Goal: Information Seeking & Learning: Learn about a topic

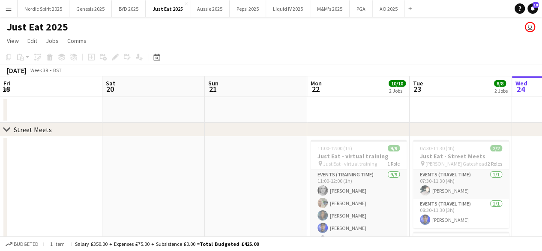
scroll to position [0, 394]
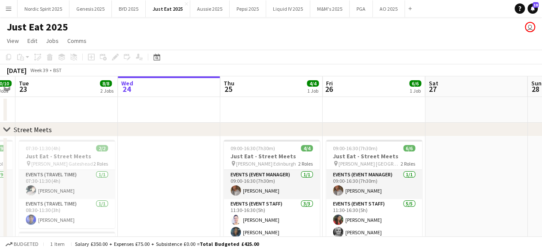
click at [11, 9] on app-icon "Menu" at bounding box center [8, 8] width 7 height 7
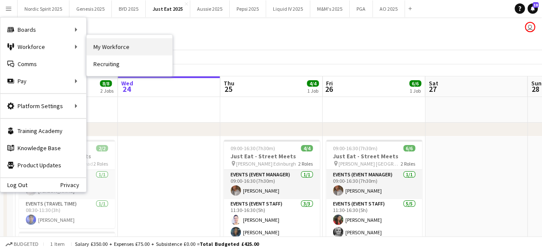
click at [120, 54] on link "My Workforce" at bounding box center [130, 46] width 86 height 17
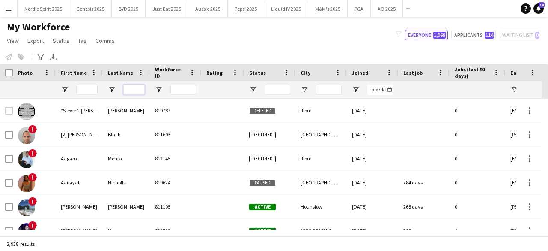
click at [128, 89] on input "Last Name Filter Input" at bounding box center [133, 89] width 21 height 10
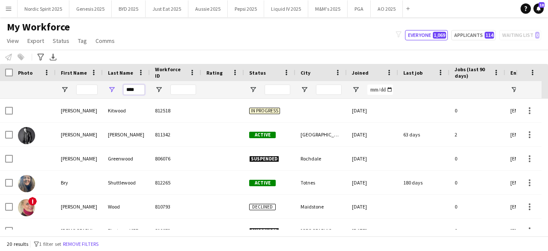
type input "****"
click at [87, 90] on input "First Name Filter Input" at bounding box center [86, 89] width 21 height 10
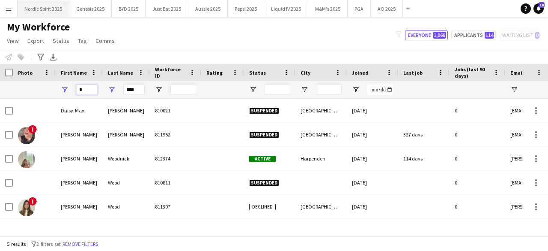
type input "*"
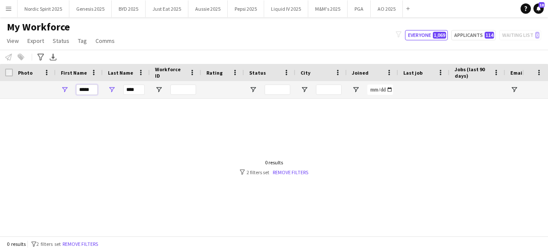
type input "*****"
click at [125, 89] on input "****" at bounding box center [133, 89] width 21 height 10
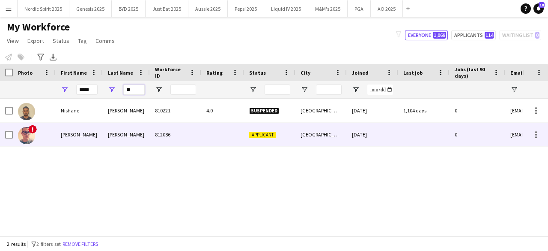
type input "**"
click at [30, 135] on img at bounding box center [26, 135] width 17 height 17
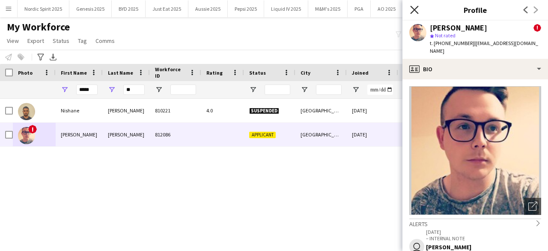
click at [414, 9] on icon at bounding box center [414, 10] width 8 height 8
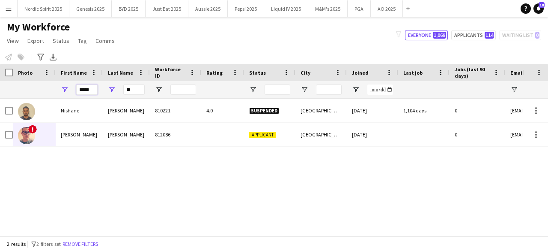
click at [89, 84] on input "*****" at bounding box center [86, 89] width 21 height 10
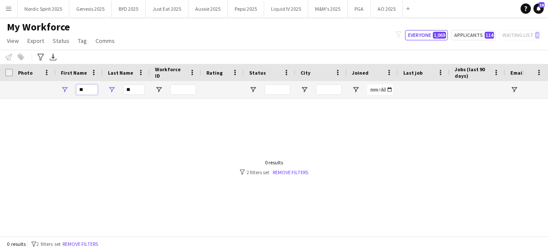
type input "*"
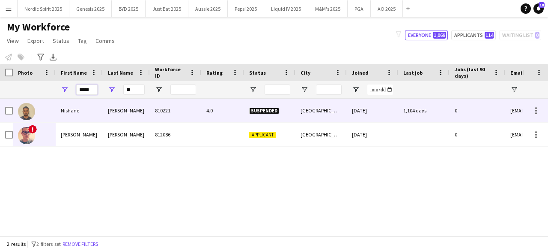
type input "*****"
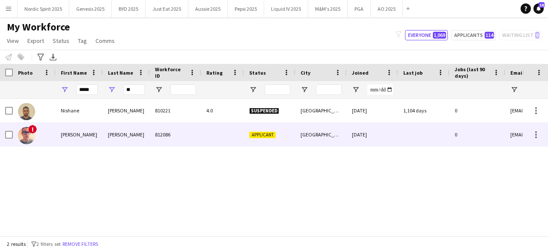
click at [24, 127] on img at bounding box center [26, 135] width 17 height 17
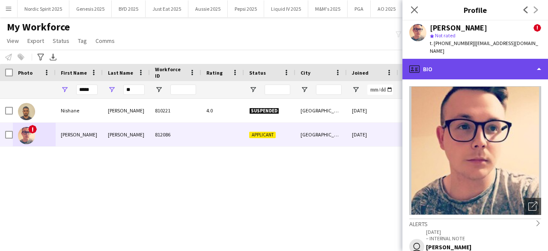
click at [469, 69] on div "profile Bio" at bounding box center [476, 69] width 146 height 21
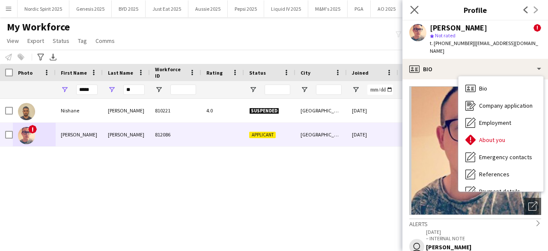
click at [415, 14] on app-icon "Close pop-in" at bounding box center [415, 10] width 12 height 12
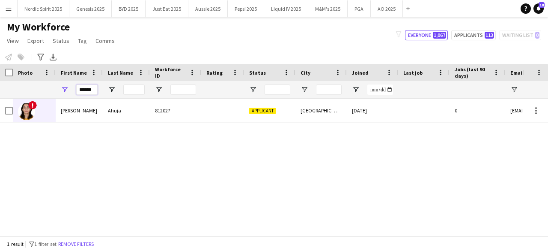
click at [91, 92] on input "******" at bounding box center [86, 89] width 21 height 10
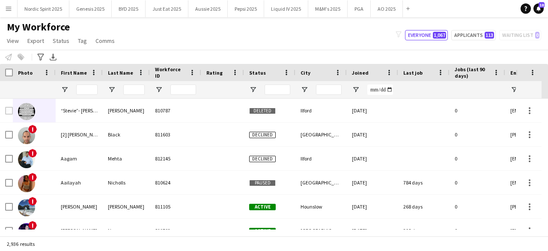
click at [4, 9] on button "Menu" at bounding box center [8, 8] width 17 height 17
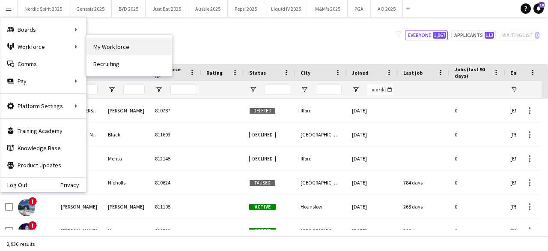
click at [95, 45] on link "My Workforce" at bounding box center [130, 46] width 86 height 17
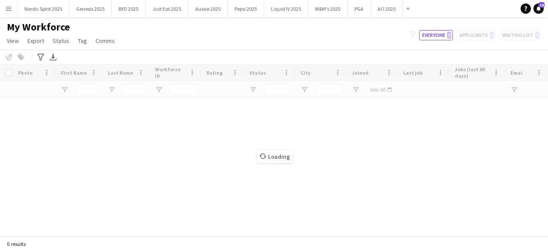
click at [10, 9] on app-icon "Menu" at bounding box center [8, 8] width 7 height 7
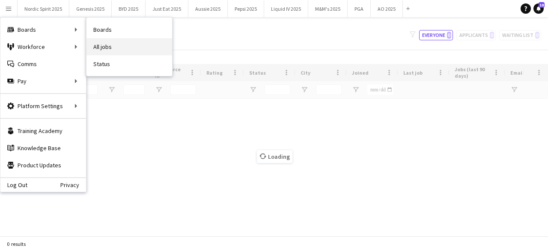
click at [102, 48] on link "All jobs" at bounding box center [130, 46] width 86 height 17
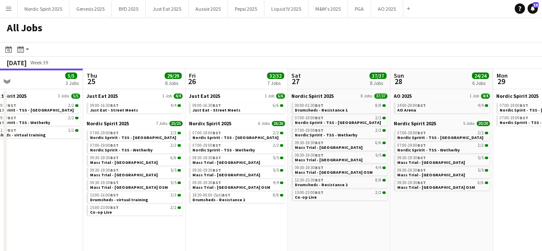
scroll to position [0, 328]
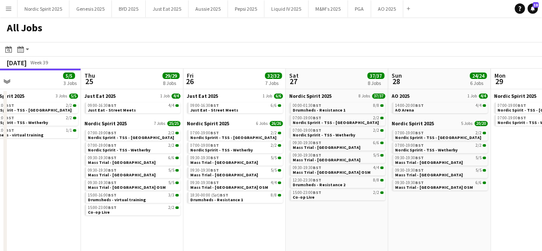
drag, startPoint x: 164, startPoint y: 154, endPoint x: 40, endPoint y: 146, distance: 124.0
click at [40, 146] on app-calendar-viewport "Sun 21 39/39 10 Jobs Mon 22 15/15 5 Jobs Tue 23 12/12 4 Jobs Wed 24 5/5 3 Jobs …" at bounding box center [271, 176] width 542 height 215
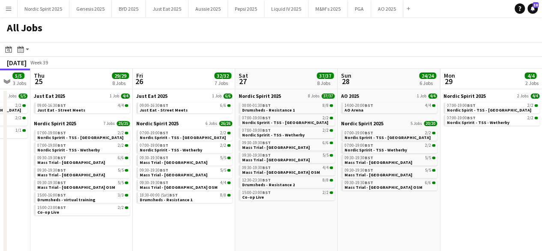
scroll to position [0, 390]
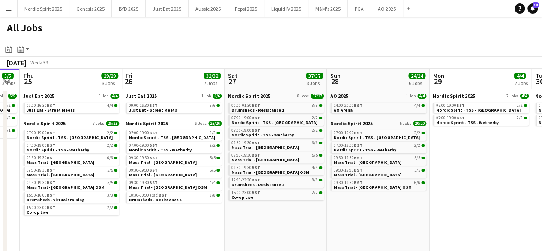
drag, startPoint x: 323, startPoint y: 227, endPoint x: 262, endPoint y: 222, distance: 61.4
click at [262, 222] on app-calendar-viewport "Sun 21 39/39 10 Jobs Mon 22 15/15 5 Jobs Tue 23 12/12 4 Jobs Wed 24 5/5 3 Jobs …" at bounding box center [271, 176] width 542 height 215
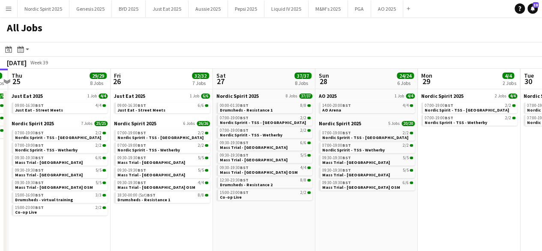
scroll to position [0, 295]
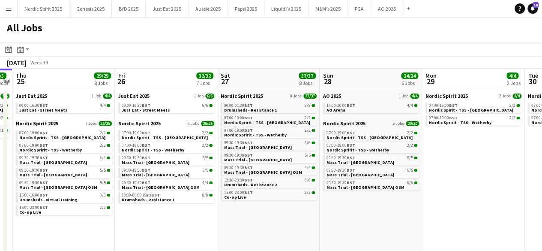
drag, startPoint x: 260, startPoint y: 218, endPoint x: 254, endPoint y: 215, distance: 7.7
click at [254, 215] on app-calendar-viewport "Mon 22 15/15 5 Jobs Tue 23 12/12 4 Jobs Wed 24 5/5 3 Jobs Thu 25 29/29 8 Jobs F…" at bounding box center [271, 176] width 542 height 215
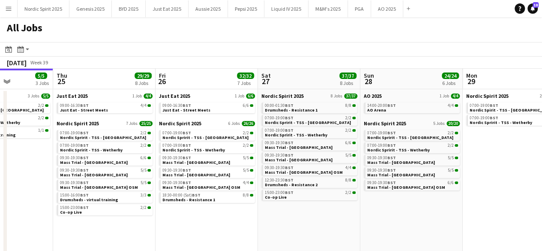
drag, startPoint x: 203, startPoint y: 218, endPoint x: 243, endPoint y: 219, distance: 40.7
click at [243, 219] on app-calendar-viewport "Mon 22 15/15 5 Jobs Tue 23 12/12 4 Jobs Wed 24 5/5 3 Jobs Thu 25 29/29 8 Jobs F…" at bounding box center [271, 176] width 542 height 215
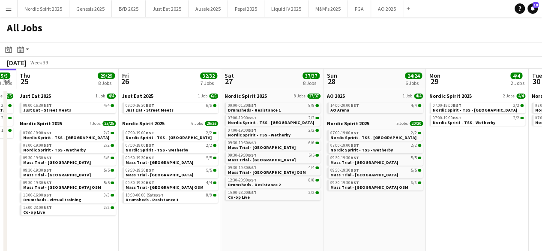
scroll to position [0, 309]
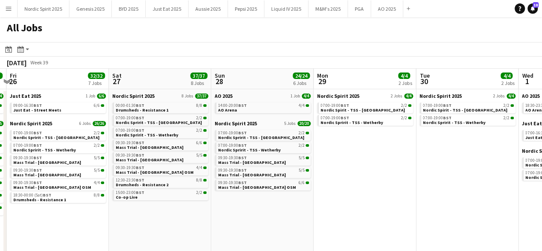
drag, startPoint x: 270, startPoint y: 215, endPoint x: 121, endPoint y: 208, distance: 149.2
click at [121, 208] on app-calendar-viewport "Mon 22 15/15 5 Jobs Tue 23 12/12 4 Jobs Wed 24 5/5 3 Jobs Thu 25 29/29 8 Jobs F…" at bounding box center [271, 176] width 542 height 215
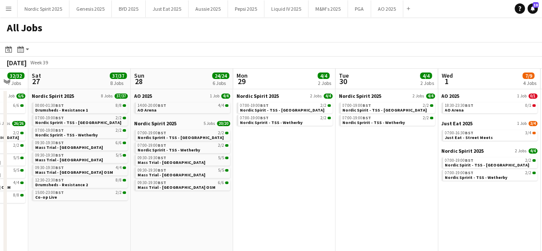
scroll to position [0, 215]
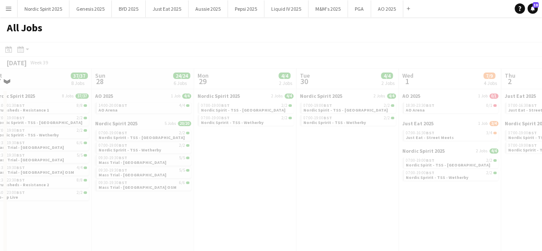
drag, startPoint x: 299, startPoint y: 211, endPoint x: 263, endPoint y: 206, distance: 36.3
click at [175, 209] on app-all-jobs "All Jobs Date picker SEP 2025 SEP 2025 Monday M Tuesday T Wednesday W Thursday …" at bounding box center [271, 150] width 542 height 266
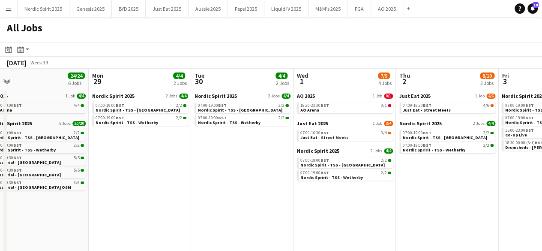
scroll to position [0, 323]
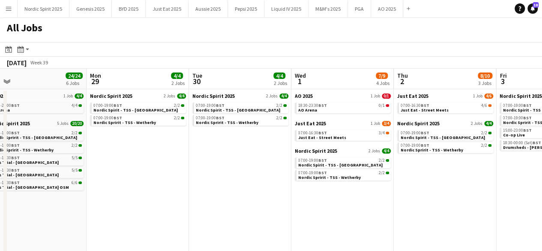
drag, startPoint x: 297, startPoint y: 203, endPoint x: 189, endPoint y: 201, distance: 107.5
click at [189, 201] on app-calendar-viewport "Thu 25 29/29 8 Jobs Fri 26 32/32 7 Jobs Sat 27 37/37 8 Jobs Sun 28 24/24 6 Jobs…" at bounding box center [271, 176] width 542 height 215
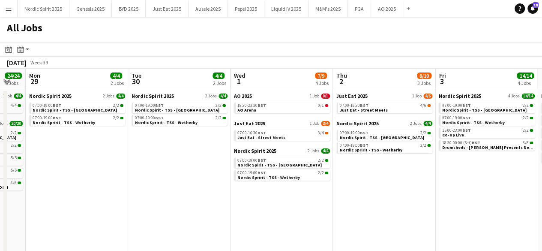
drag, startPoint x: 243, startPoint y: 192, endPoint x: 182, endPoint y: 189, distance: 61.8
click at [182, 189] on app-calendar-viewport "Thu 25 29/29 8 Jobs Fri 26 32/32 7 Jobs Sat 27 37/37 8 Jobs Sun 28 24/24 6 Jobs…" at bounding box center [271, 176] width 542 height 215
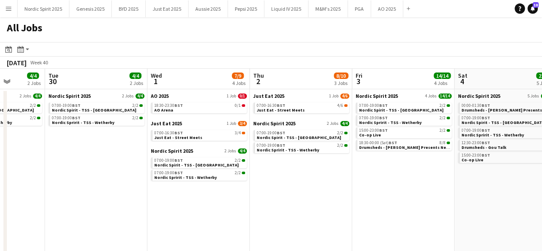
drag, startPoint x: 299, startPoint y: 206, endPoint x: 217, endPoint y: 201, distance: 82.8
click at [217, 201] on app-calendar-viewport "Sat 27 37/37 8 Jobs Sun 28 24/24 6 Jobs Mon 29 4/4 2 Jobs Tue 30 4/4 2 Jobs Wed…" at bounding box center [271, 176] width 542 height 215
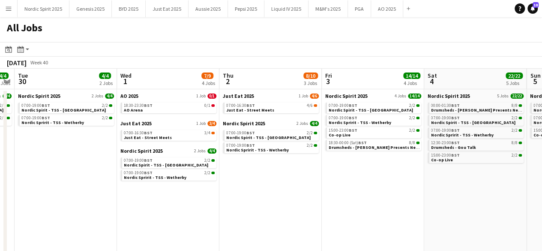
scroll to position [0, 314]
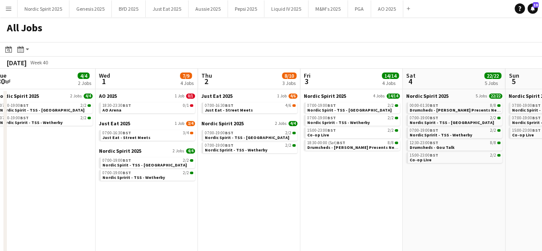
drag, startPoint x: 298, startPoint y: 206, endPoint x: 248, endPoint y: 206, distance: 51.0
click at [248, 206] on app-calendar-viewport "Sat 27 37/37 8 Jobs Sun 28 24/24 6 Jobs Mon 29 4/4 2 Jobs Tue 30 4/4 2 Jobs Wed…" at bounding box center [271, 176] width 542 height 215
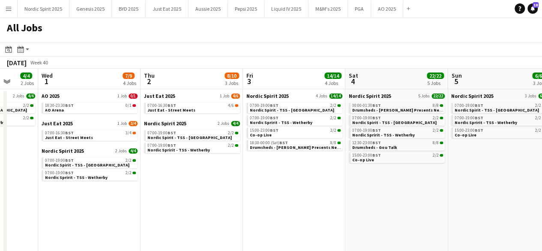
scroll to position [0, 374]
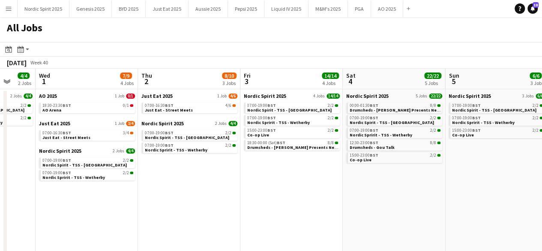
drag, startPoint x: 374, startPoint y: 203, endPoint x: 314, endPoint y: 201, distance: 60.0
click at [314, 201] on app-calendar-viewport "Sat 27 37/37 8 Jobs Sun 28 24/24 6 Jobs Mon 29 4/4 2 Jobs Tue 30 4/4 2 Jobs Wed…" at bounding box center [271, 176] width 542 height 215
